Goal: Task Accomplishment & Management: Manage account settings

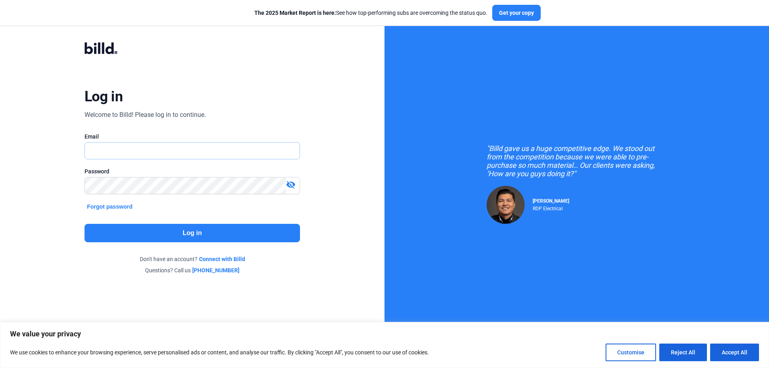
type input "[EMAIL_ADDRESS][DOMAIN_NAME]"
click at [209, 233] on button "Log in" at bounding box center [192, 233] width 215 height 18
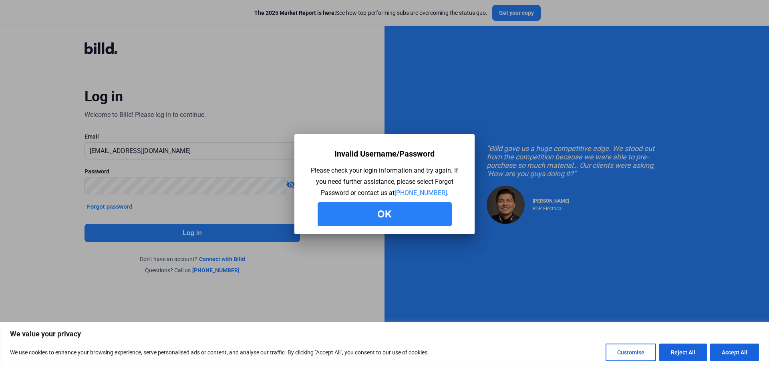
click at [396, 207] on button "Ok" at bounding box center [385, 214] width 134 height 24
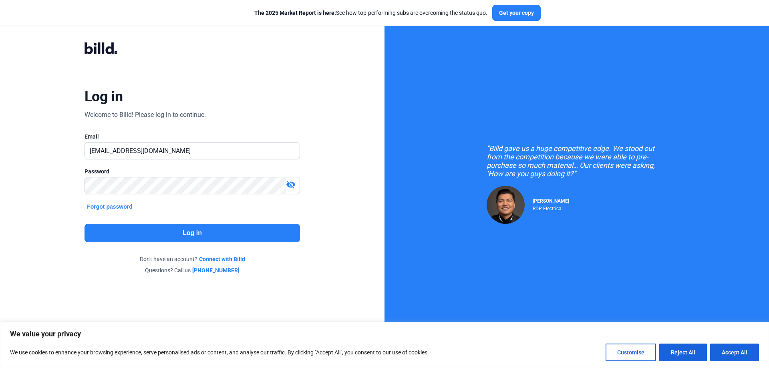
click at [286, 184] on mat-icon "visibility_off" at bounding box center [291, 185] width 10 height 10
click at [67, 189] on div "Log in Welcome to Billd! Please log in to continue. Email [EMAIL_ADDRESS][DOMAI…" at bounding box center [192, 158] width 277 height 263
click at [99, 216] on div "Log in Welcome to Billd! Please log in to continue. Email [EMAIL_ADDRESS][DOMAI…" at bounding box center [192, 158] width 277 height 263
click at [197, 233] on button "Log in" at bounding box center [192, 233] width 215 height 18
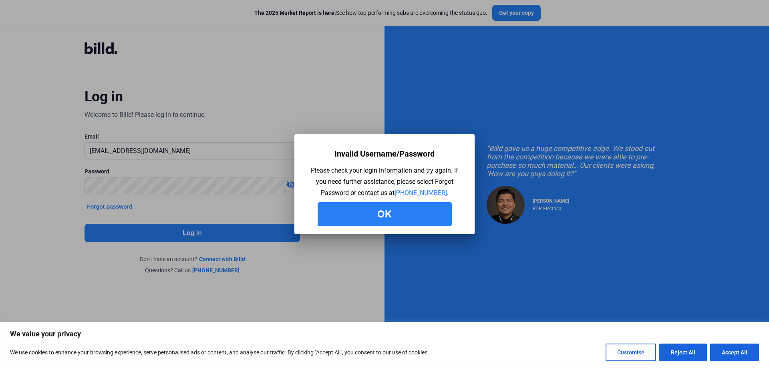
click at [357, 213] on button "Ok" at bounding box center [385, 214] width 134 height 24
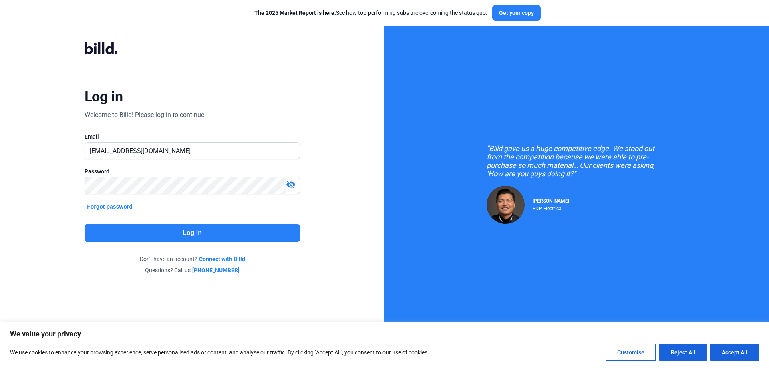
click at [110, 201] on div at bounding box center [192, 198] width 215 height 8
click at [109, 208] on button "Forgot password" at bounding box center [110, 206] width 50 height 9
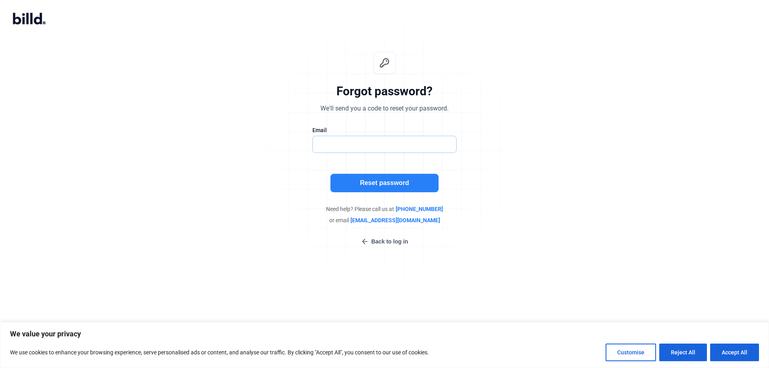
click at [351, 139] on input "text" at bounding box center [384, 144] width 143 height 16
type input "[EMAIL_ADDRESS][DOMAIN_NAME]"
click at [383, 185] on button "Reset password" at bounding box center [384, 183] width 108 height 18
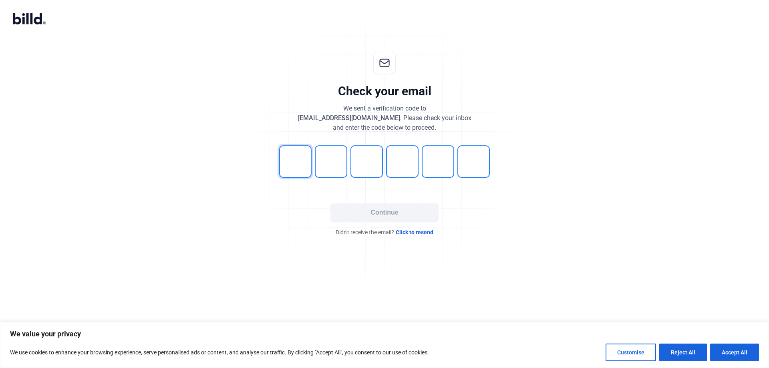
click at [284, 166] on input "tel" at bounding box center [295, 161] width 32 height 32
type input "3"
type input "7"
type input "6"
type input "9"
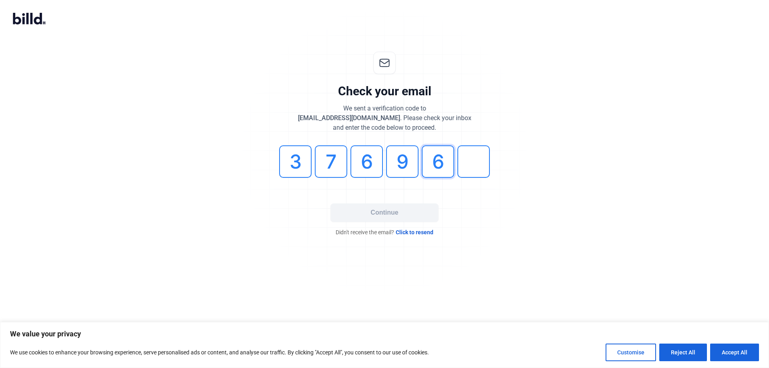
type input "6"
type input "5"
click at [380, 217] on button "Continue" at bounding box center [384, 212] width 108 height 18
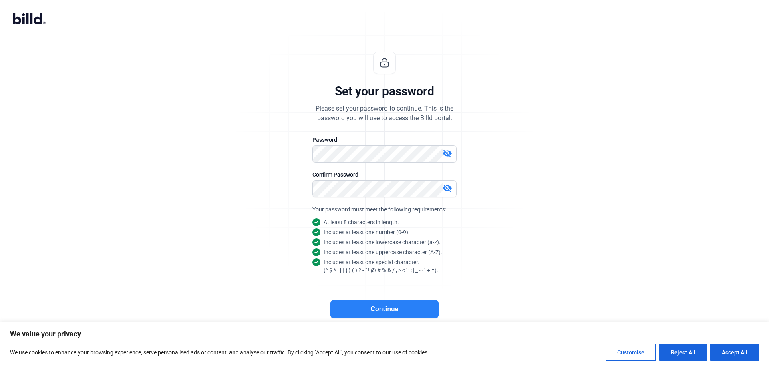
click at [384, 311] on button "Continue" at bounding box center [384, 309] width 108 height 18
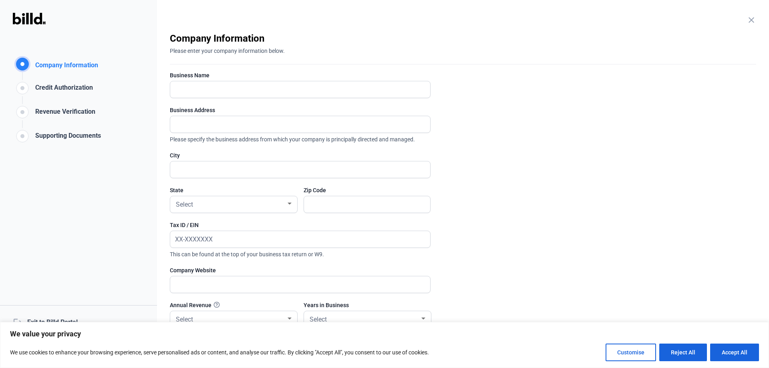
click at [708, 353] on div "Customise Reject All Accept All" at bounding box center [682, 353] width 153 height 18
click at [695, 353] on button "Reject All" at bounding box center [683, 353] width 48 height 18
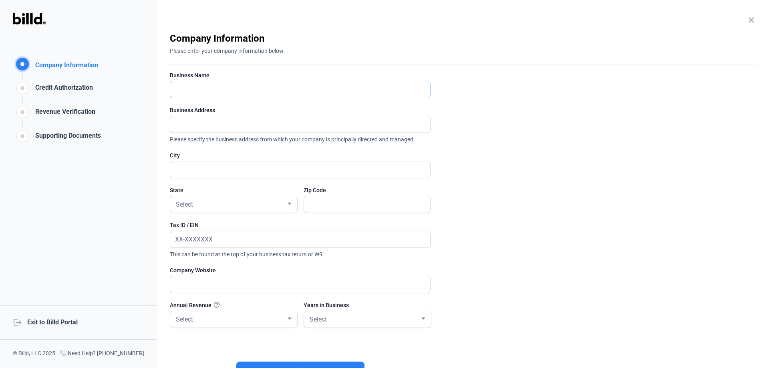
click at [202, 89] on input "text" at bounding box center [300, 89] width 260 height 16
type input "[US_STATE] Civil Infrastructure Inc"
type input "[STREET_ADDRESS]"
type input "[GEOGRAPHIC_DATA]"
type input "80126"
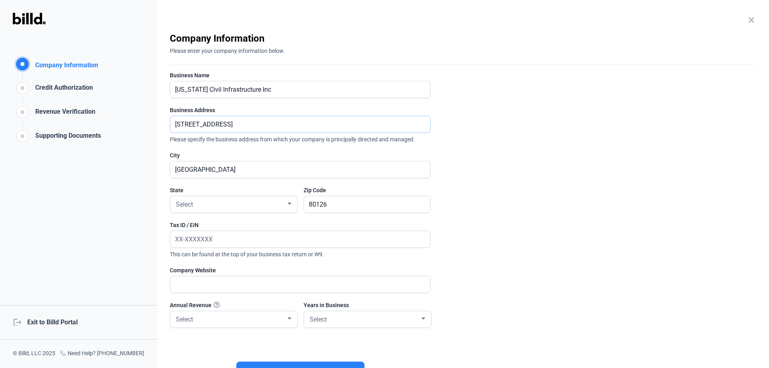
drag, startPoint x: 286, startPoint y: 123, endPoint x: -52, endPoint y: 144, distance: 339.1
click at [0, 144] on html "We value your privacy We use cookies to enhance your browsing experience, serve…" at bounding box center [384, 184] width 769 height 368
type input "1980 S Navajo St"
click at [256, 198] on div "Select" at bounding box center [230, 203] width 112 height 11
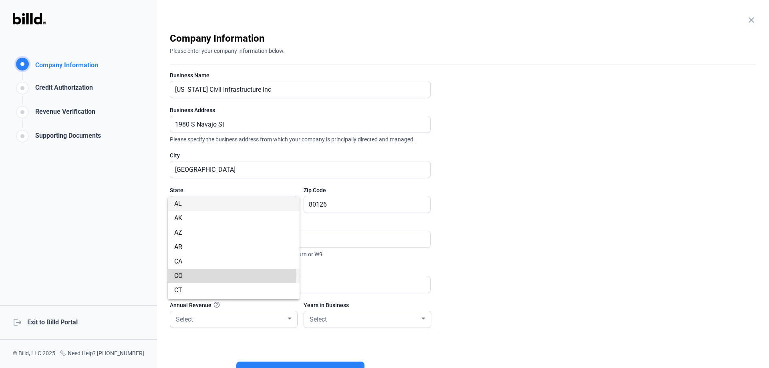
drag, startPoint x: 191, startPoint y: 271, endPoint x: 198, endPoint y: 269, distance: 8.0
click at [190, 271] on span "CO" at bounding box center [233, 276] width 119 height 14
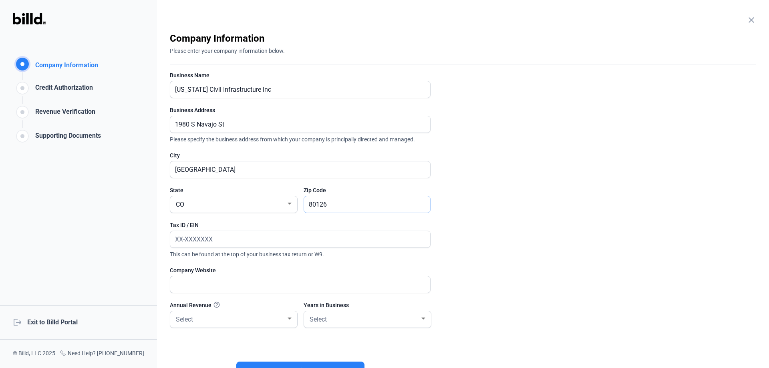
click at [166, 231] on div "close Company Information Please enter your company information below. Business…" at bounding box center [463, 184] width 612 height 368
type input "80223"
click at [228, 246] on input "text" at bounding box center [300, 239] width 260 height 16
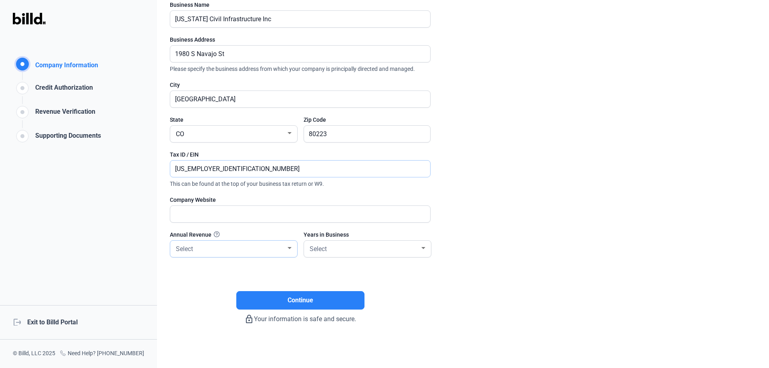
type input "[US_EMPLOYER_IDENTIFICATION_NUMBER]"
click at [246, 248] on div "Select" at bounding box center [230, 248] width 112 height 11
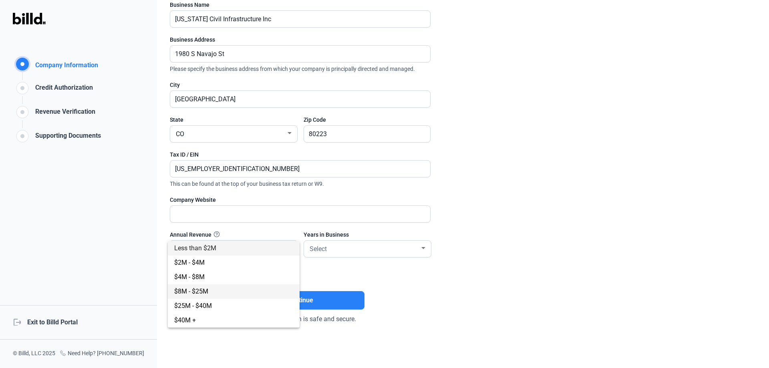
click at [242, 292] on span "$8M - $25M" at bounding box center [233, 291] width 119 height 14
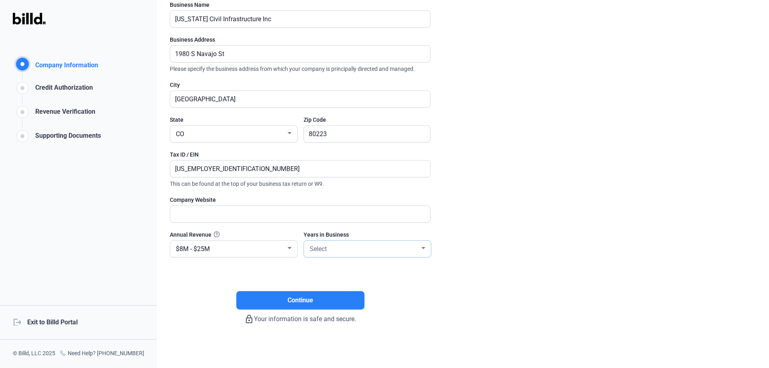
click at [370, 253] on div "Select" at bounding box center [364, 248] width 112 height 11
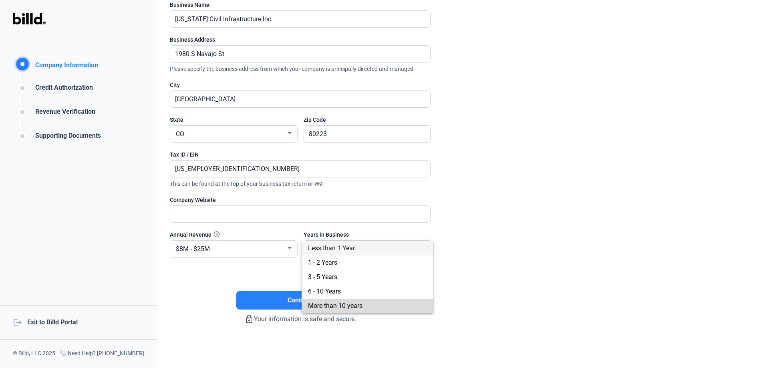
click at [362, 306] on span "More than 10 years" at bounding box center [335, 306] width 54 height 8
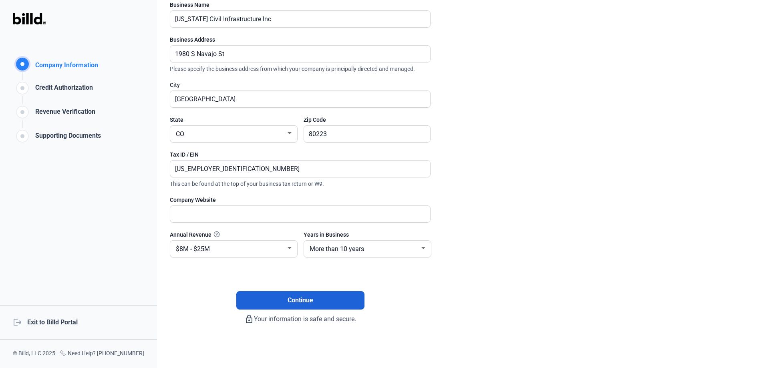
click at [334, 308] on button "Continue" at bounding box center [300, 300] width 128 height 18
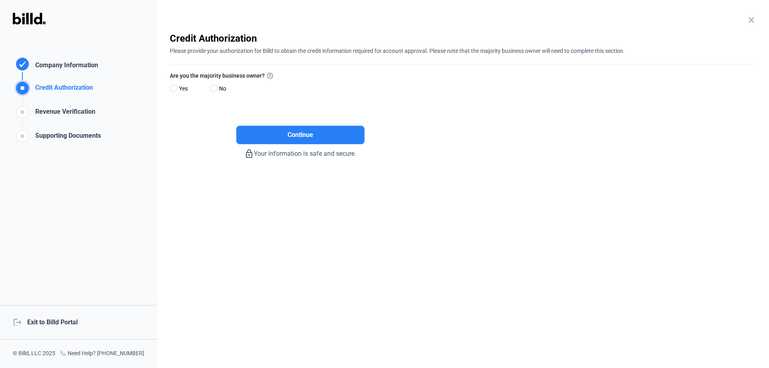
scroll to position [0, 0]
click at [175, 88] on span at bounding box center [174, 89] width 8 height 8
click at [175, 88] on input "Yes" at bounding box center [173, 89] width 6 height 6
radio input "true"
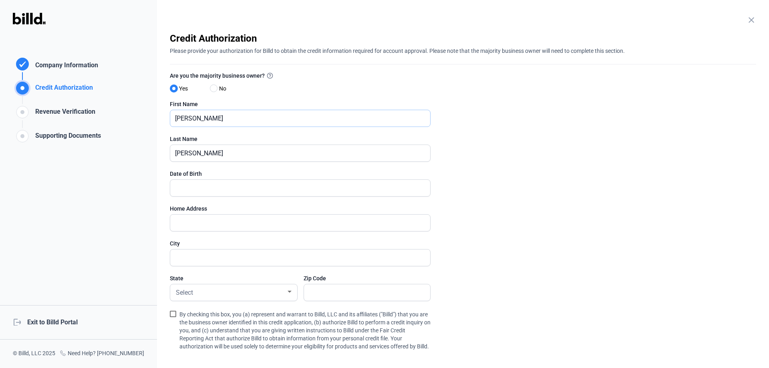
drag, startPoint x: 235, startPoint y: 119, endPoint x: 84, endPoint y: 133, distance: 151.7
click at [84, 133] on div "Credit Authorization Company Information Credit Authorization Revenue Verificat…" at bounding box center [384, 184] width 769 height 368
type input "[PERSON_NAME]"
type input "1_/__/____"
type input "[DATE]"
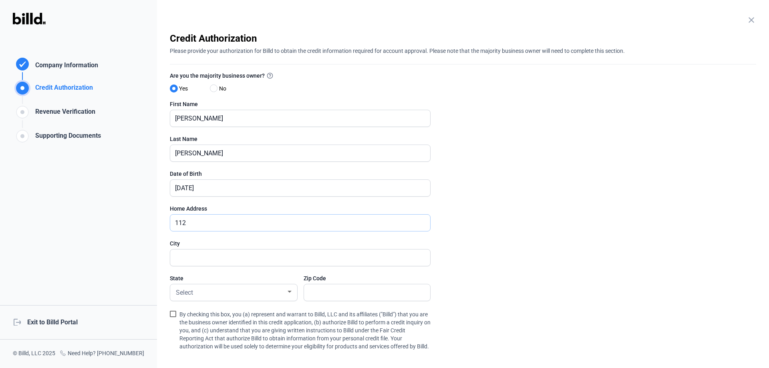
type input "[STREET_ADDRESS][PERSON_NAME]"
type input "[GEOGRAPHIC_DATA]"
type input "80126"
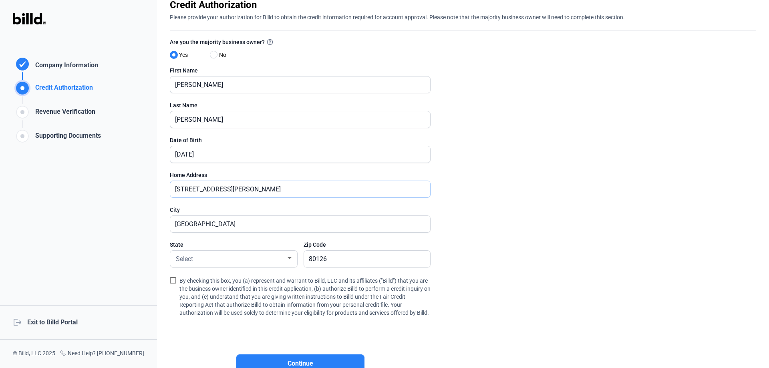
scroll to position [105, 0]
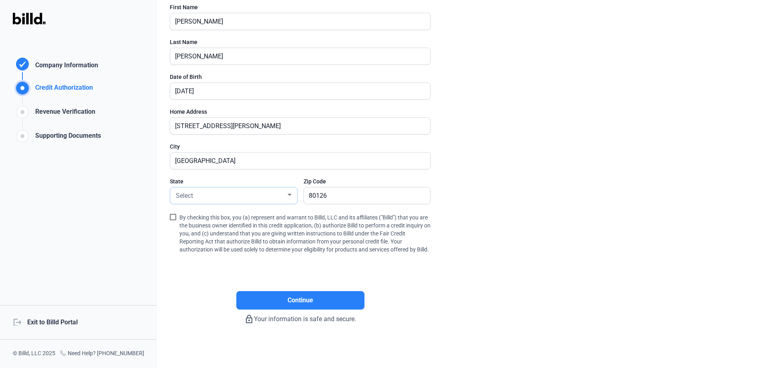
click at [213, 189] on div "Select" at bounding box center [230, 194] width 112 height 11
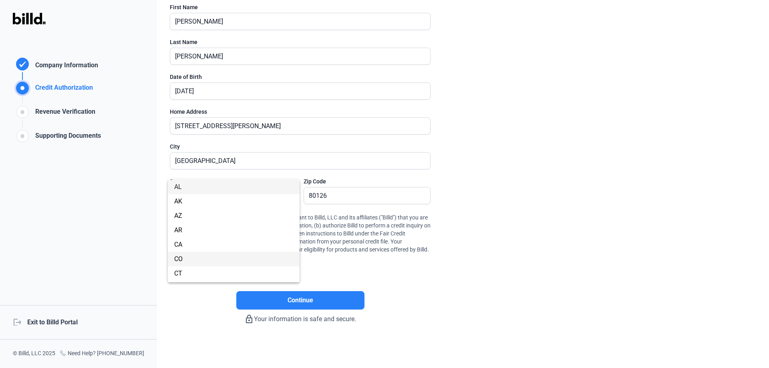
click at [191, 263] on span "CO" at bounding box center [233, 259] width 119 height 14
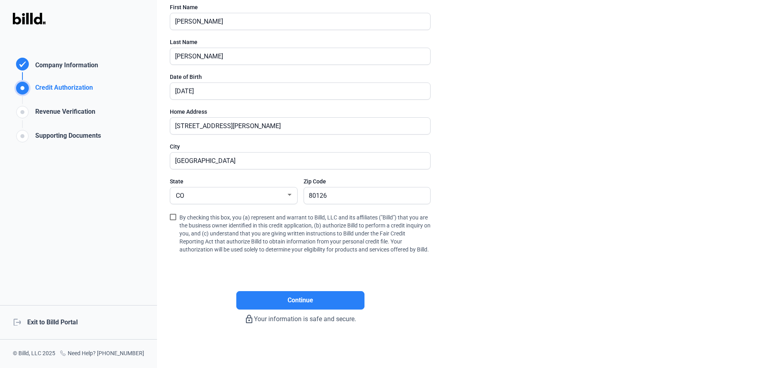
click at [171, 214] on span at bounding box center [173, 217] width 6 height 6
click at [0, 0] on input "By checking this box, you (a) represent and warrant to Billd, LLC and its affil…" at bounding box center [0, 0] width 0 height 0
click at [310, 297] on span "Continue" at bounding box center [301, 301] width 26 height 10
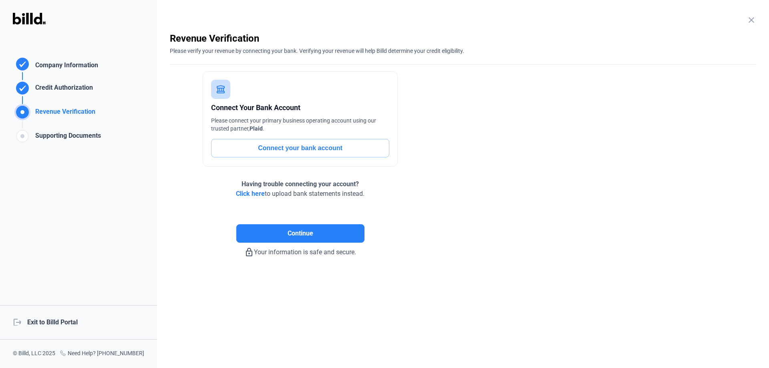
scroll to position [0, 0]
click at [308, 147] on button "Connect your bank account" at bounding box center [300, 148] width 178 height 18
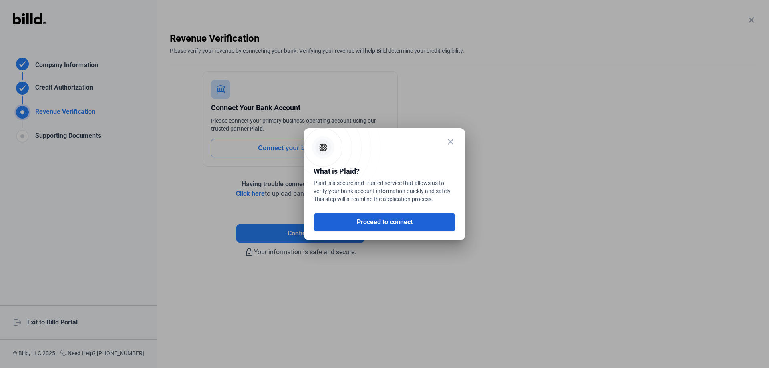
click at [399, 224] on button "Proceed to connect" at bounding box center [385, 222] width 142 height 18
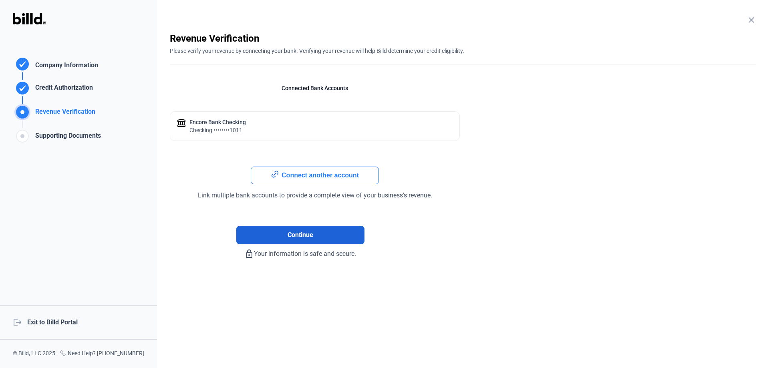
click at [292, 236] on span "Continue" at bounding box center [301, 235] width 26 height 10
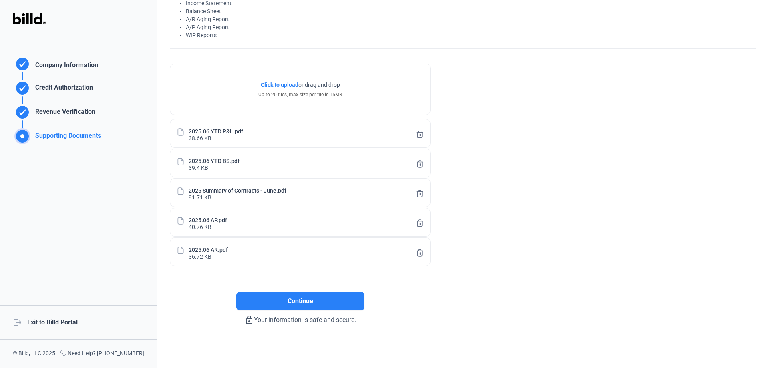
scroll to position [62, 0]
click at [316, 295] on button "Continue" at bounding box center [300, 300] width 128 height 18
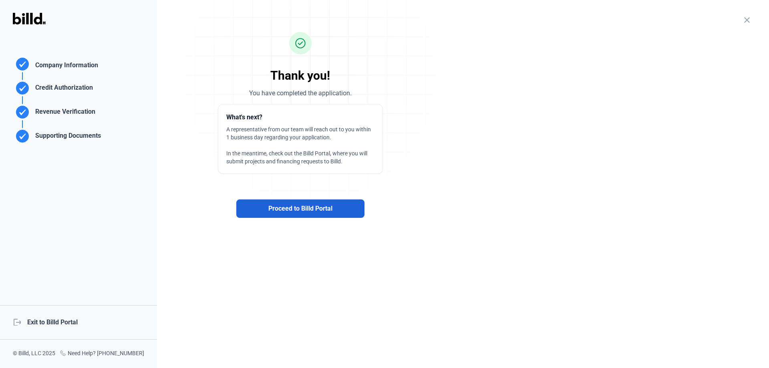
click at [291, 207] on span "Proceed to Billd Portal" at bounding box center [300, 209] width 64 height 10
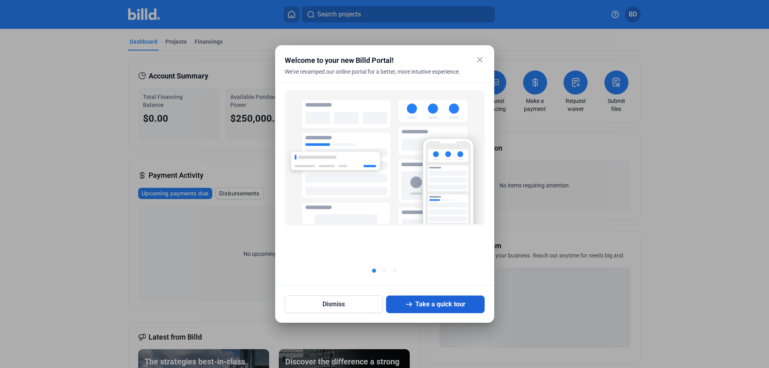
click at [394, 305] on button "Take a quick tour" at bounding box center [435, 305] width 99 height 18
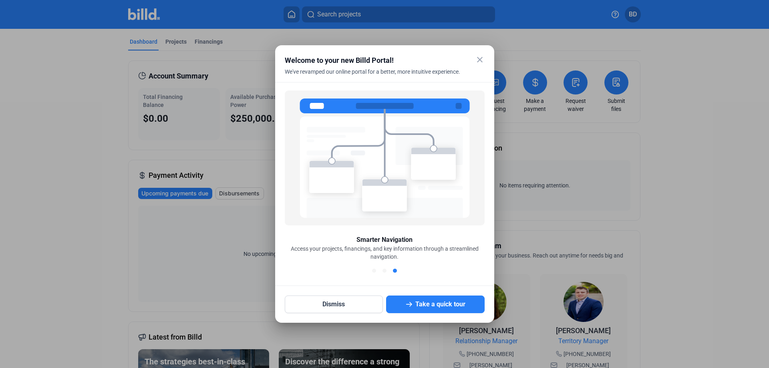
click at [478, 55] on mat-icon "close" at bounding box center [480, 60] width 10 height 10
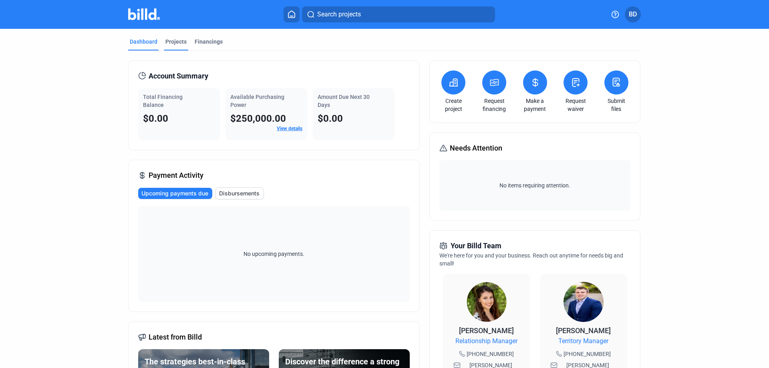
click at [174, 44] on div "Projects" at bounding box center [175, 42] width 21 height 8
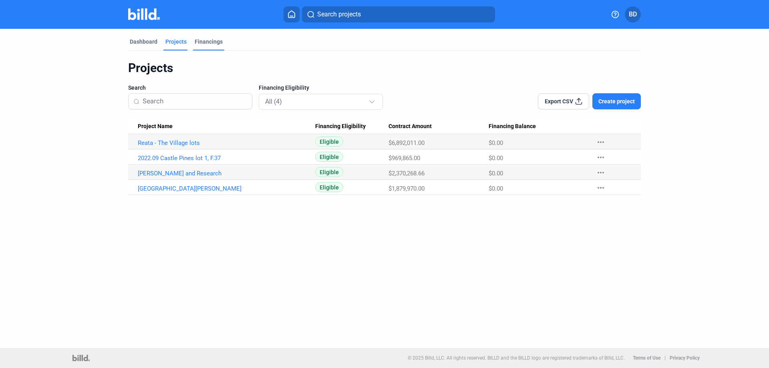
click at [206, 39] on div "Financings" at bounding box center [209, 42] width 28 height 8
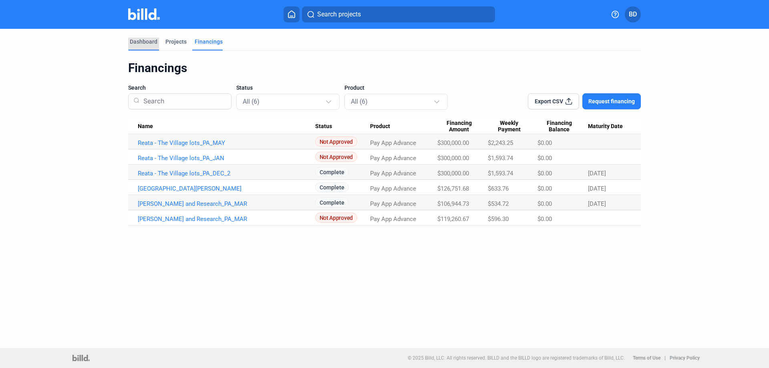
click at [146, 42] on div "Dashboard" at bounding box center [144, 42] width 28 height 8
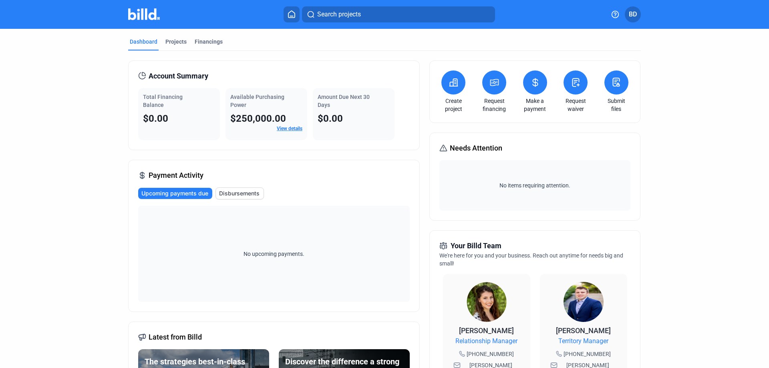
click at [631, 13] on span "BD" at bounding box center [633, 15] width 8 height 10
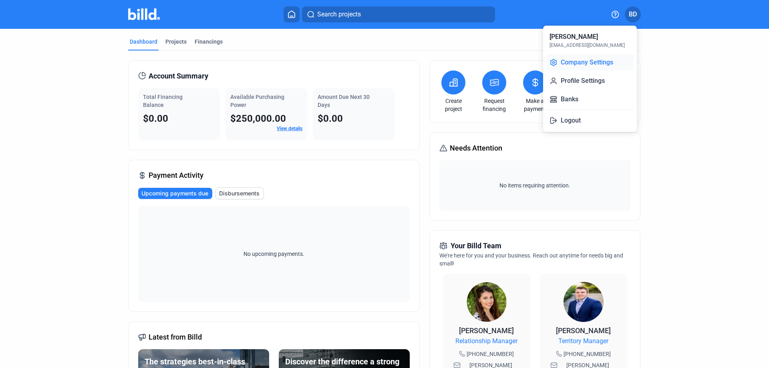
click at [573, 61] on button "Company Settings" at bounding box center [589, 62] width 87 height 16
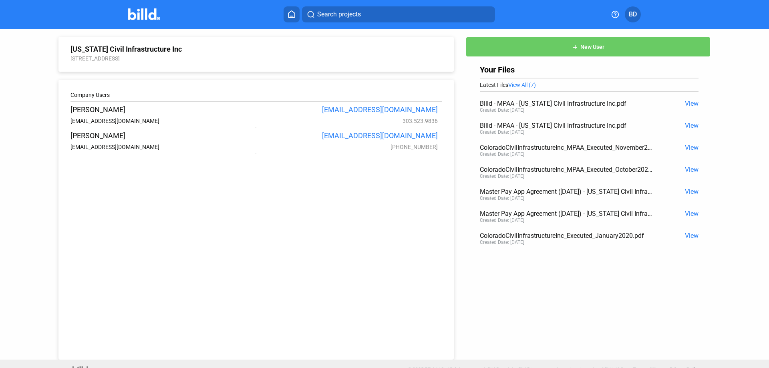
click at [365, 111] on div "[EMAIL_ADDRESS][DOMAIN_NAME]" at bounding box center [345, 109] width 183 height 8
click at [356, 143] on div "[EMAIL_ADDRESS][DOMAIN_NAME] [PHONE_NUMBER]" at bounding box center [345, 140] width 183 height 19
click at [294, 15] on icon at bounding box center [292, 14] width 8 height 8
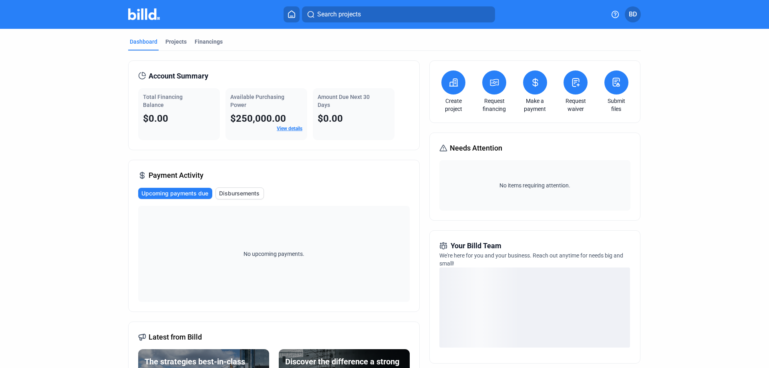
click at [631, 14] on span "BD" at bounding box center [633, 15] width 8 height 10
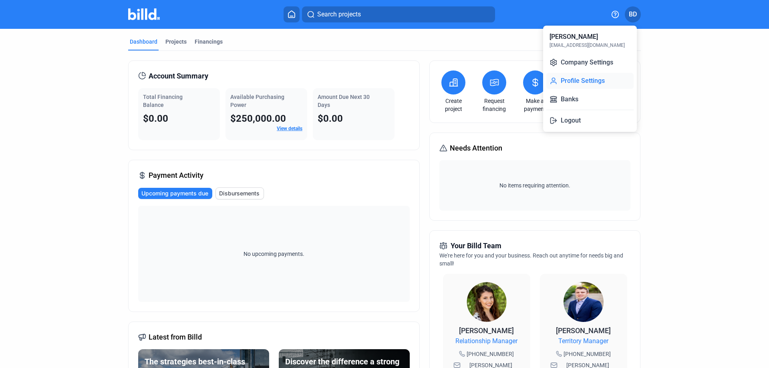
click at [568, 82] on button "Profile Settings" at bounding box center [589, 81] width 87 height 16
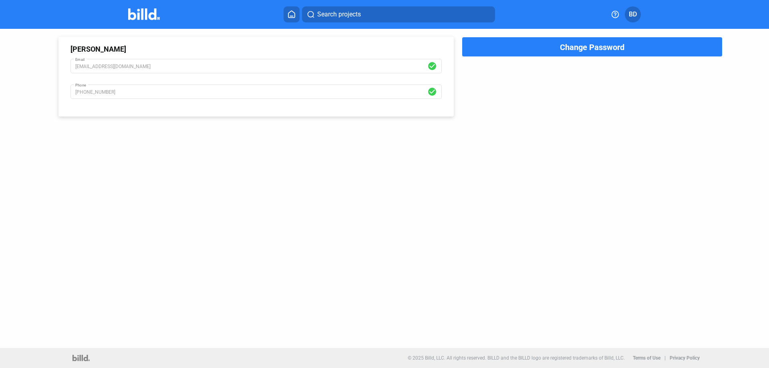
click at [432, 66] on mat-icon "check_circle" at bounding box center [433, 66] width 12 height 10
click at [361, 99] on div "[PHONE_NUMBER] Phone" at bounding box center [251, 91] width 352 height 16
drag, startPoint x: 91, startPoint y: 47, endPoint x: 91, endPoint y: 54, distance: 7.6
click at [91, 47] on div "[PERSON_NAME]" at bounding box center [255, 49] width 371 height 8
click at [634, 14] on span "BD" at bounding box center [633, 15] width 8 height 10
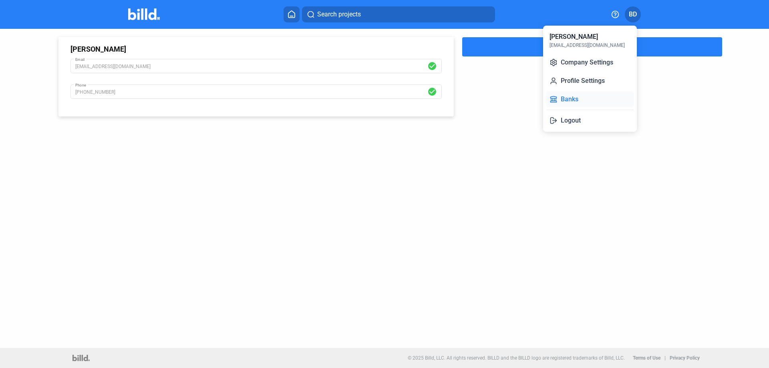
click at [572, 101] on button "Banks" at bounding box center [589, 99] width 87 height 16
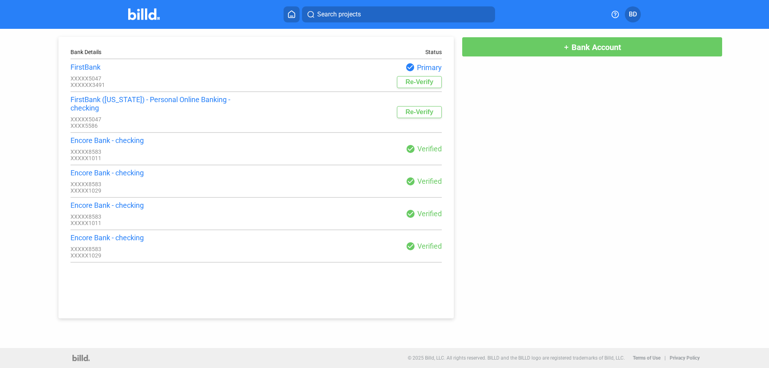
click at [262, 110] on div "Re-Verify" at bounding box center [348, 112] width 185 height 12
click at [364, 72] on div "check_circle Primary" at bounding box center [348, 67] width 185 height 10
click at [89, 66] on div "FirstBank" at bounding box center [162, 67] width 185 height 8
click at [89, 98] on div "FirstBank ([US_STATE]) - Personal Online Banking - checking" at bounding box center [162, 103] width 185 height 17
drag, startPoint x: 88, startPoint y: 133, endPoint x: 88, endPoint y: 147, distance: 13.6
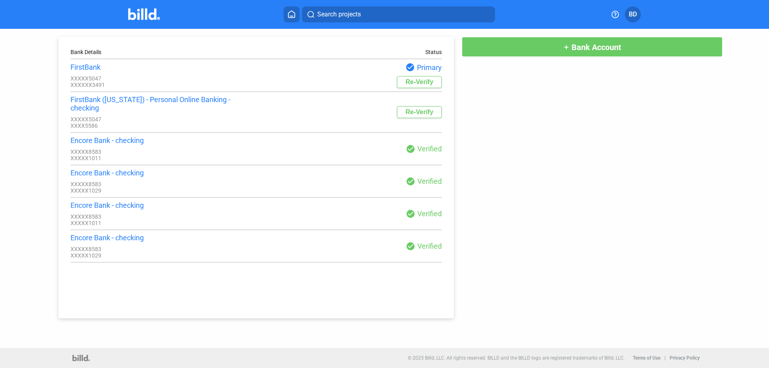
click at [88, 136] on div "Encore Bank - checking" at bounding box center [162, 140] width 185 height 8
click at [87, 169] on div "Encore Bank - checking" at bounding box center [162, 173] width 185 height 8
click at [85, 55] on div "Bank Details" at bounding box center [162, 52] width 185 height 6
drag, startPoint x: 95, startPoint y: 241, endPoint x: 409, endPoint y: 244, distance: 313.6
click at [409, 244] on mat-icon "check_circle" at bounding box center [411, 247] width 10 height 10
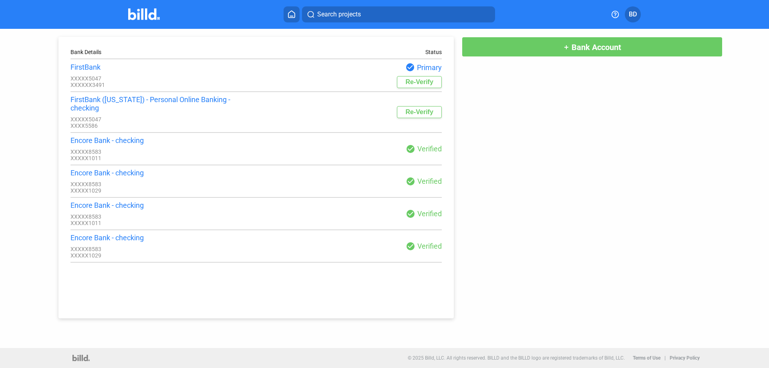
click at [294, 12] on icon at bounding box center [292, 14] width 8 height 8
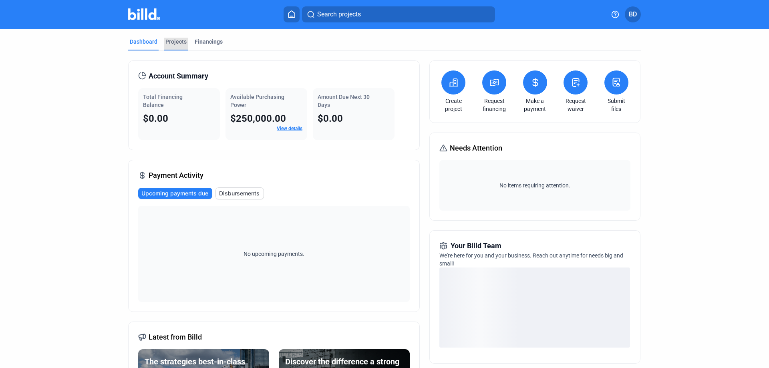
click at [167, 42] on div "Projects" at bounding box center [175, 42] width 21 height 8
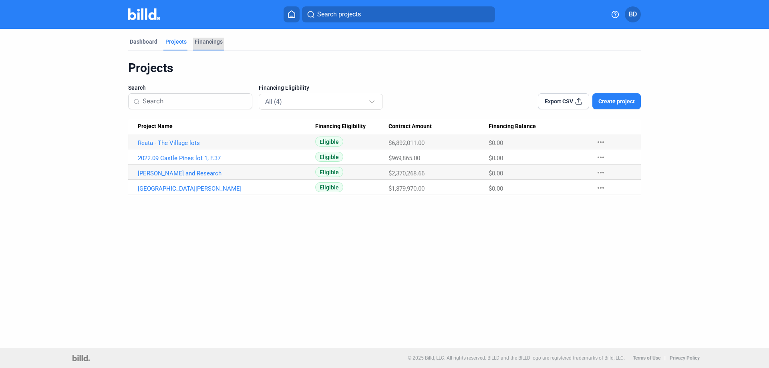
click at [210, 41] on div "Financings" at bounding box center [209, 42] width 28 height 8
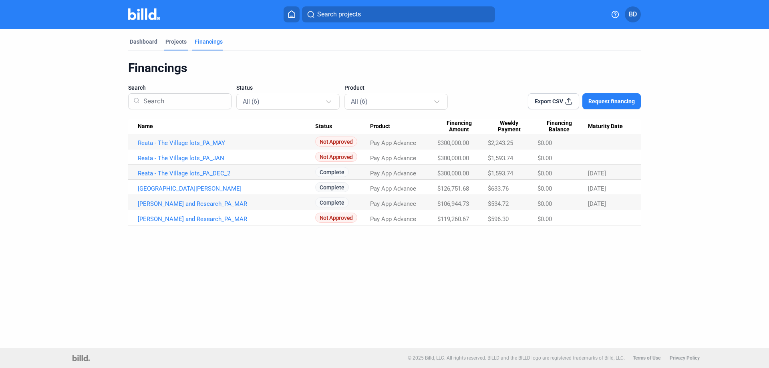
click at [169, 42] on div "Projects" at bounding box center [175, 42] width 21 height 8
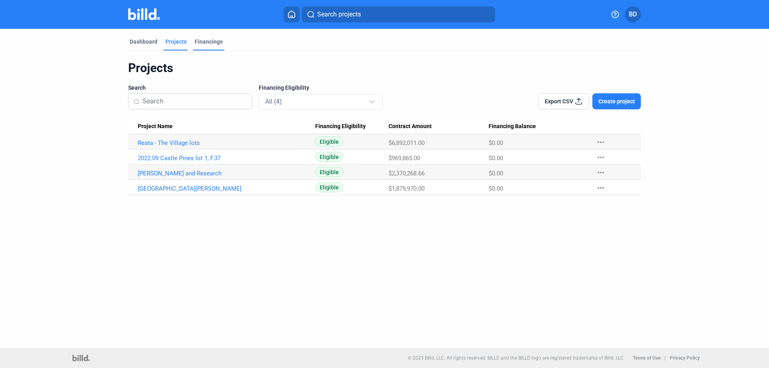
click at [201, 39] on div "Financings" at bounding box center [209, 42] width 28 height 8
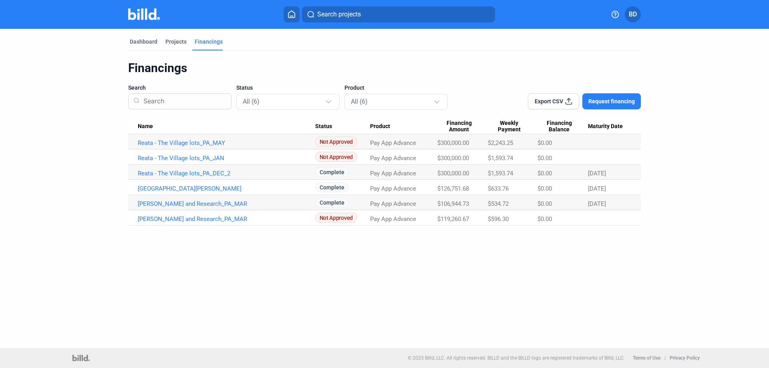
click at [632, 15] on span "BD" at bounding box center [633, 15] width 8 height 10
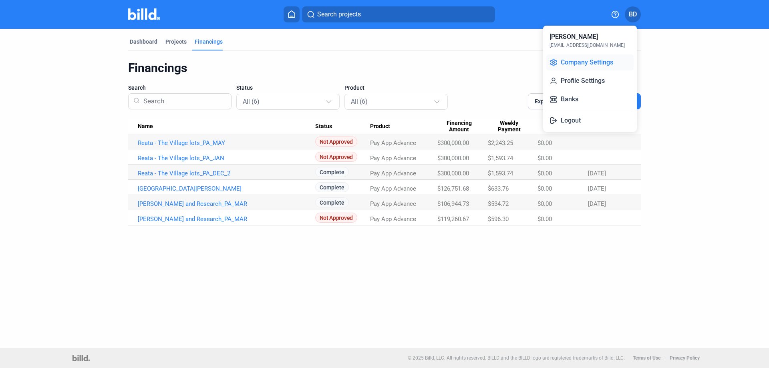
click at [574, 60] on button "Company Settings" at bounding box center [589, 62] width 87 height 16
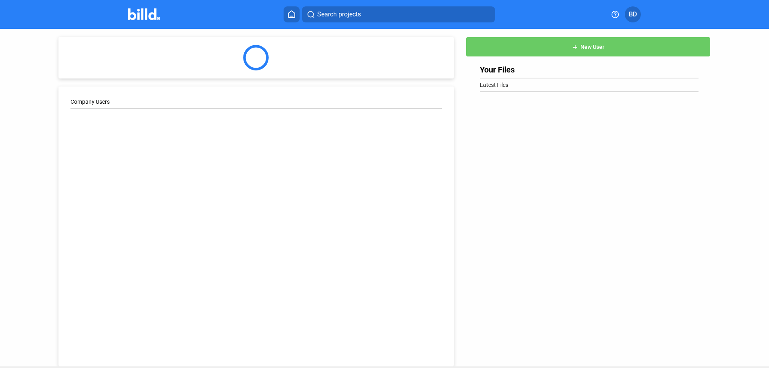
click at [581, 45] on span "New User" at bounding box center [592, 47] width 24 height 6
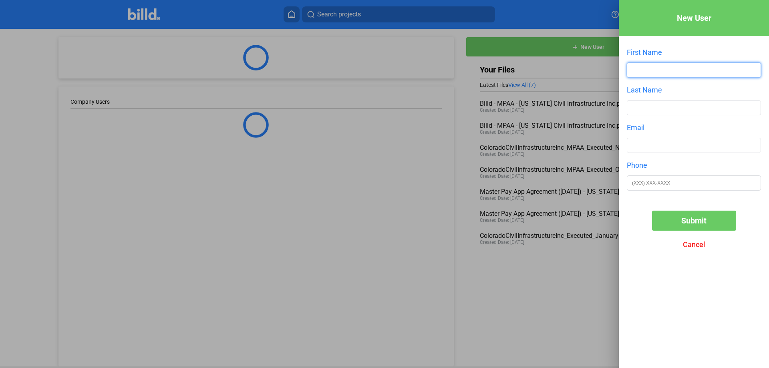
drag, startPoint x: 654, startPoint y: 72, endPoint x: 650, endPoint y: 72, distance: 4.1
click at [654, 72] on input "text" at bounding box center [693, 70] width 133 height 14
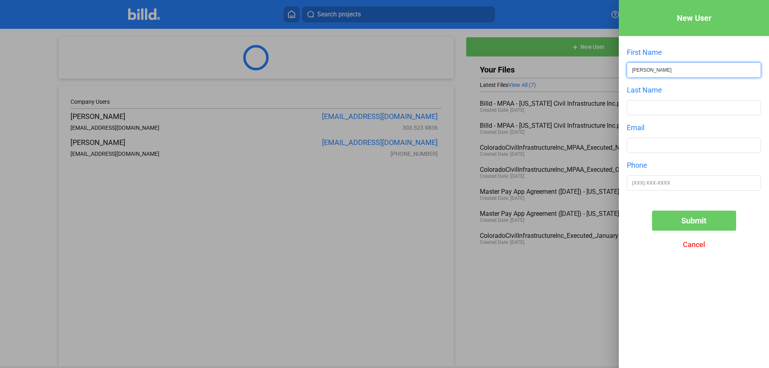
type input "[PERSON_NAME]"
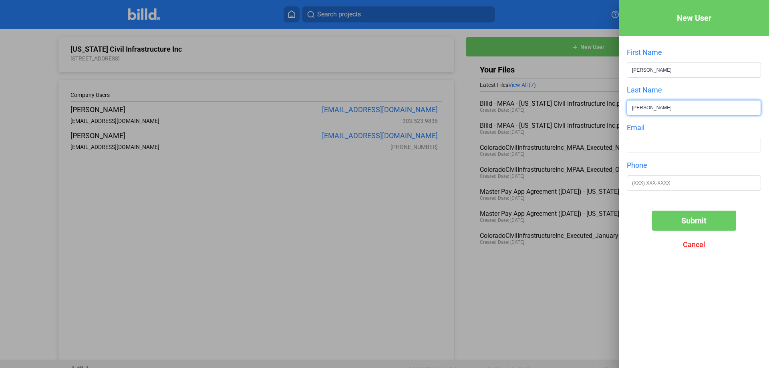
type input "[PERSON_NAME]"
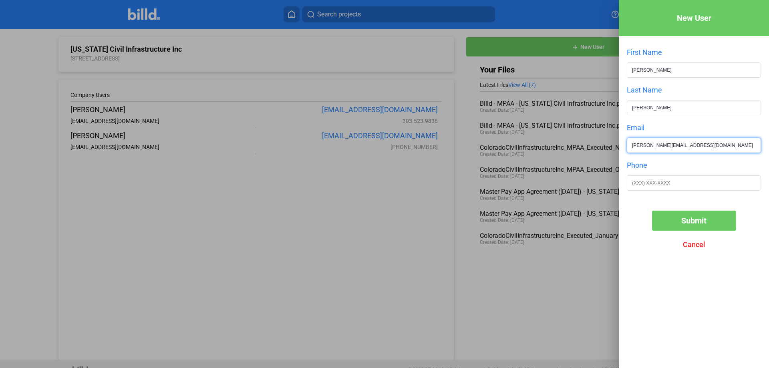
type input "[PERSON_NAME][EMAIL_ADDRESS][DOMAIN_NAME]"
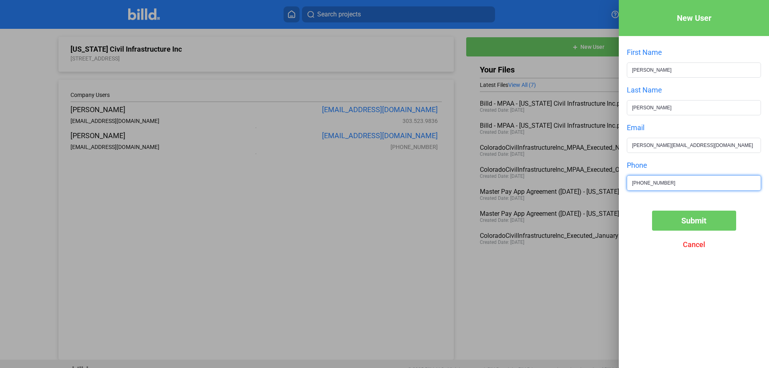
type input "[PHONE_NUMBER]"
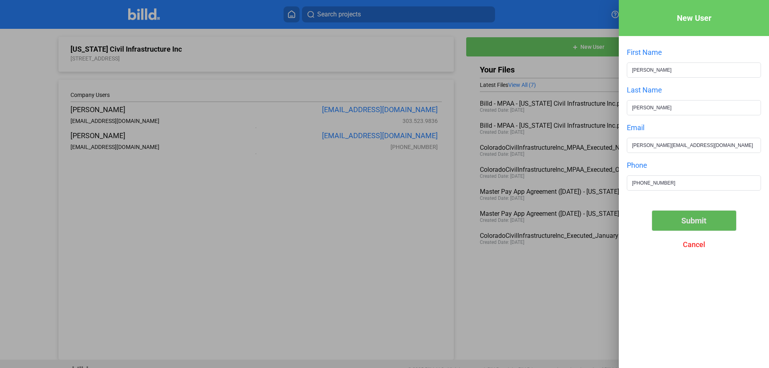
click at [691, 225] on span "Submit" at bounding box center [693, 221] width 25 height 10
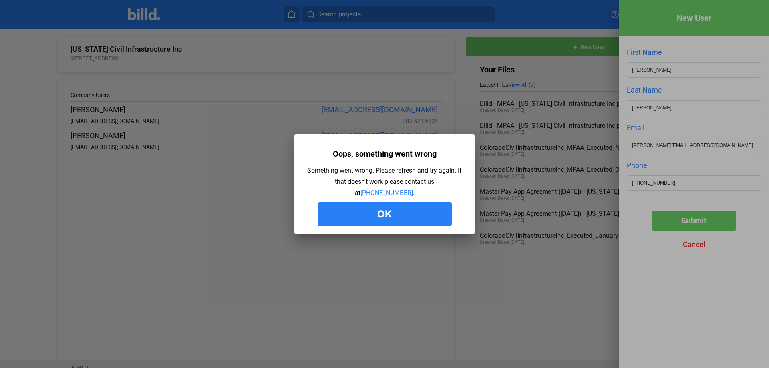
click at [396, 213] on button "Ok" at bounding box center [385, 214] width 134 height 24
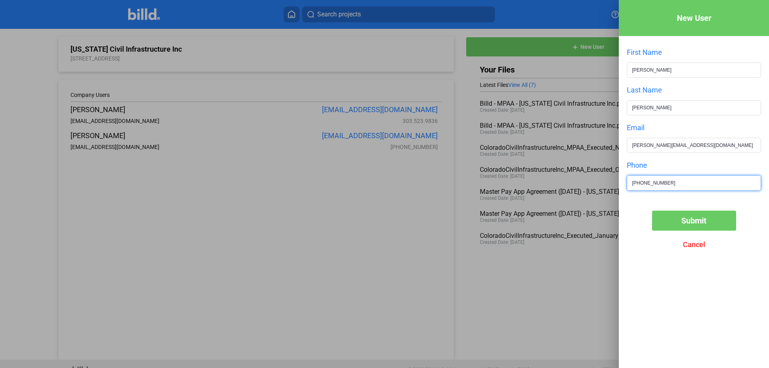
click at [528, 194] on div "New User First Name [PERSON_NAME] Last Name [PERSON_NAME] Email [PERSON_NAME][E…" at bounding box center [384, 184] width 769 height 368
drag, startPoint x: 342, startPoint y: 55, endPoint x: 366, endPoint y: 42, distance: 26.9
click at [342, 56] on div at bounding box center [384, 184] width 769 height 368
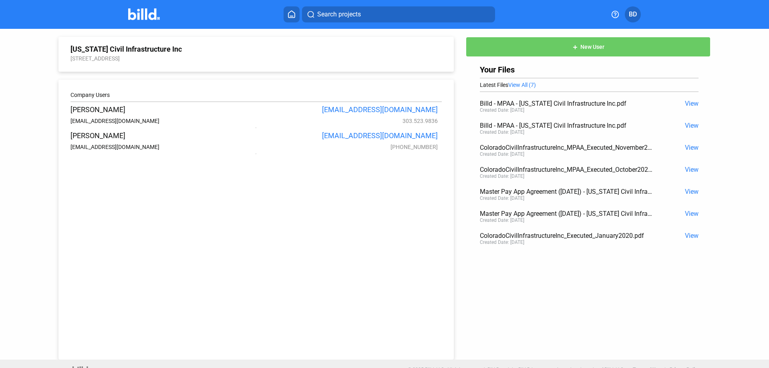
click at [614, 44] on button "add New User" at bounding box center [588, 47] width 245 height 20
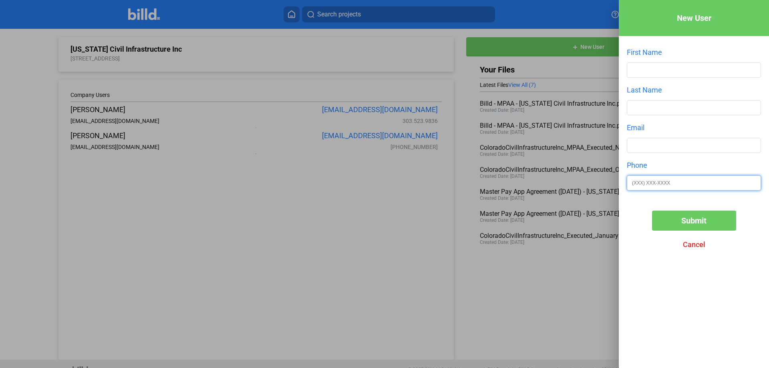
click at [666, 179] on input "text" at bounding box center [693, 183] width 133 height 14
paste input "[PHONE_NUMBER]"
type input "[PHONE_NUMBER]"
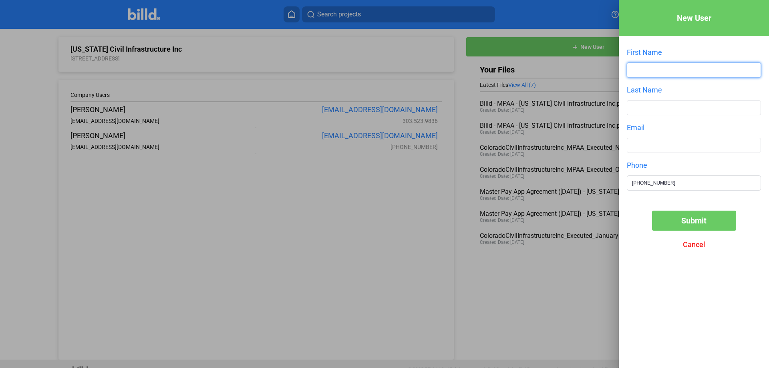
click at [659, 67] on input "text" at bounding box center [693, 70] width 133 height 14
type input "r"
type input "[PERSON_NAME]"
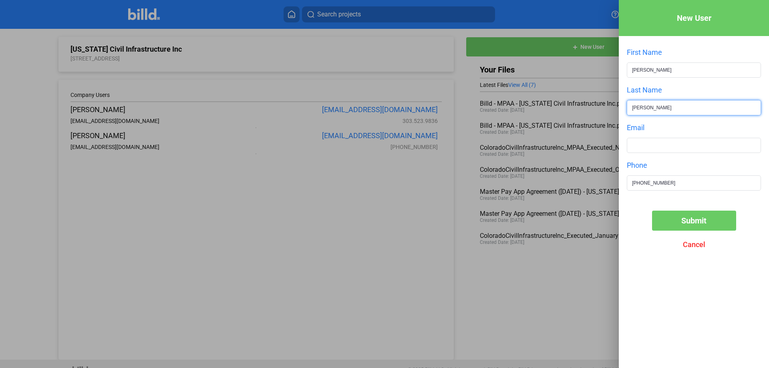
type input "[PERSON_NAME]"
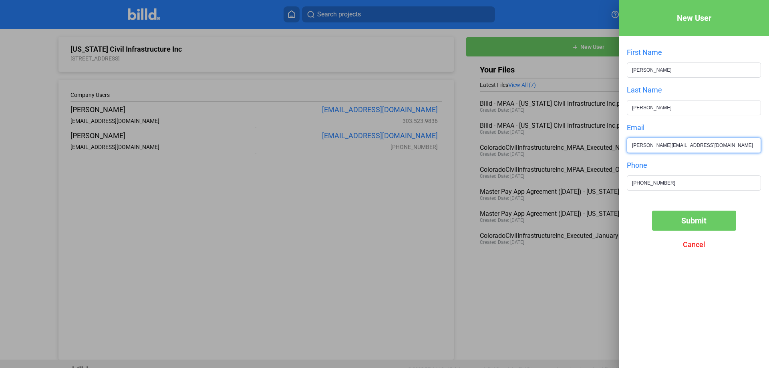
type input "[PERSON_NAME][EMAIL_ADDRESS][DOMAIN_NAME]"
drag, startPoint x: 689, startPoint y: 205, endPoint x: 689, endPoint y: 210, distance: 5.2
click at [689, 205] on div "New User First Name [PERSON_NAME] Last Name [PERSON_NAME] Email [PERSON_NAME][E…" at bounding box center [694, 172] width 150 height 344
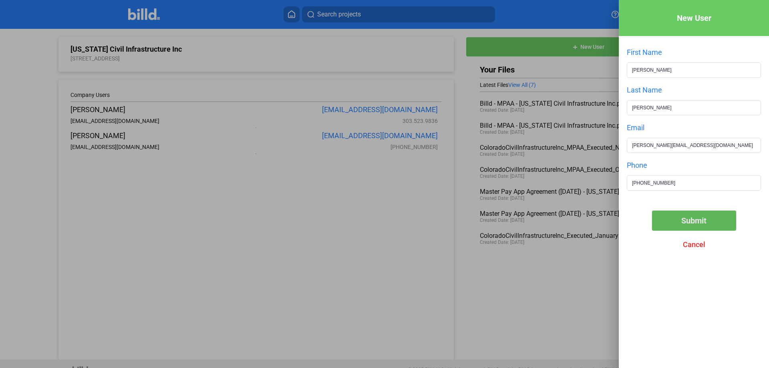
click at [689, 221] on span "Submit" at bounding box center [693, 221] width 25 height 10
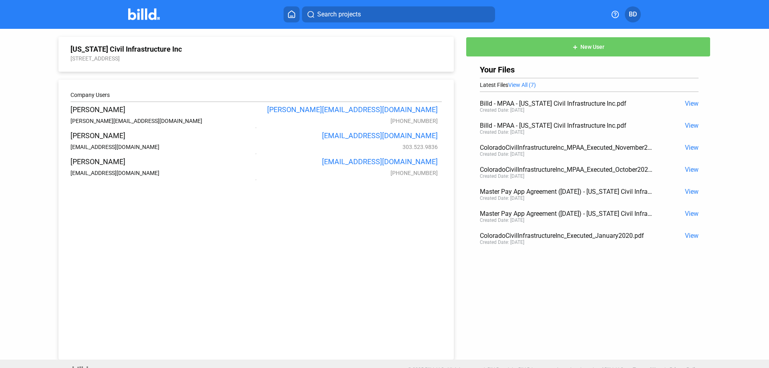
click at [288, 14] on icon at bounding box center [292, 14] width 8 height 8
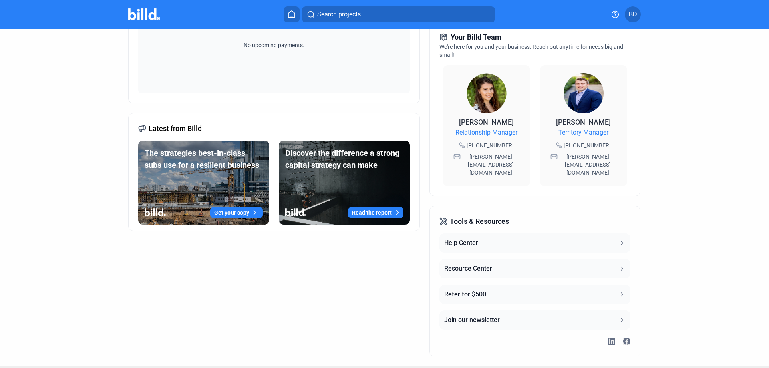
scroll to position [211, 0]
